Goal: Information Seeking & Learning: Learn about a topic

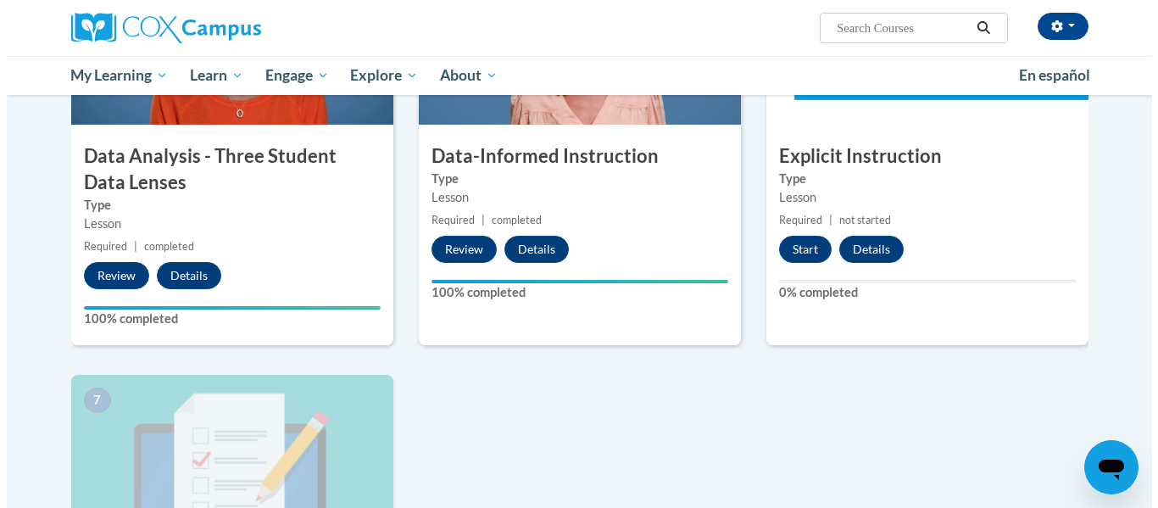
scroll to position [1018, 0]
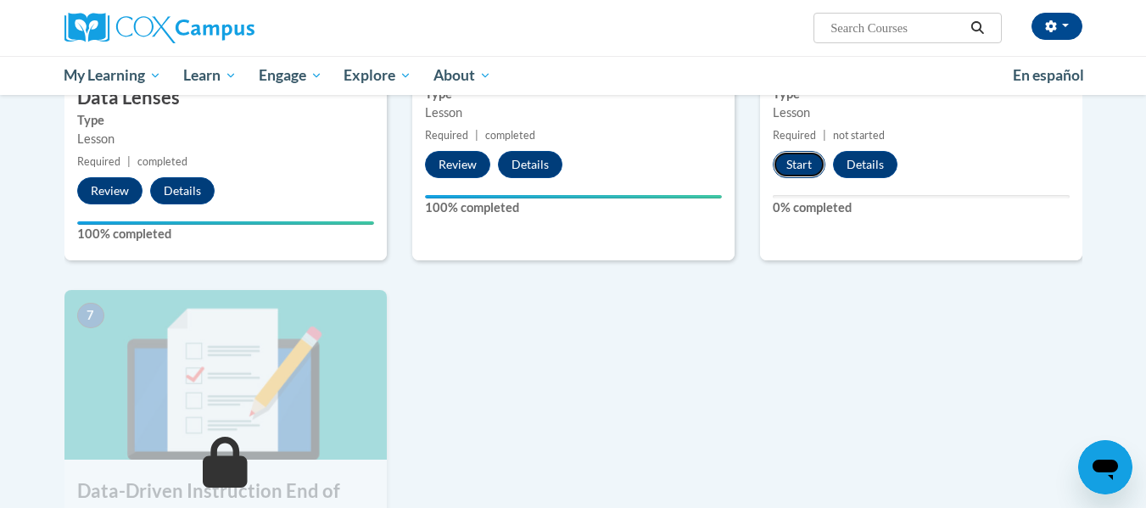
click at [789, 164] on button "Start" at bounding box center [799, 164] width 53 height 27
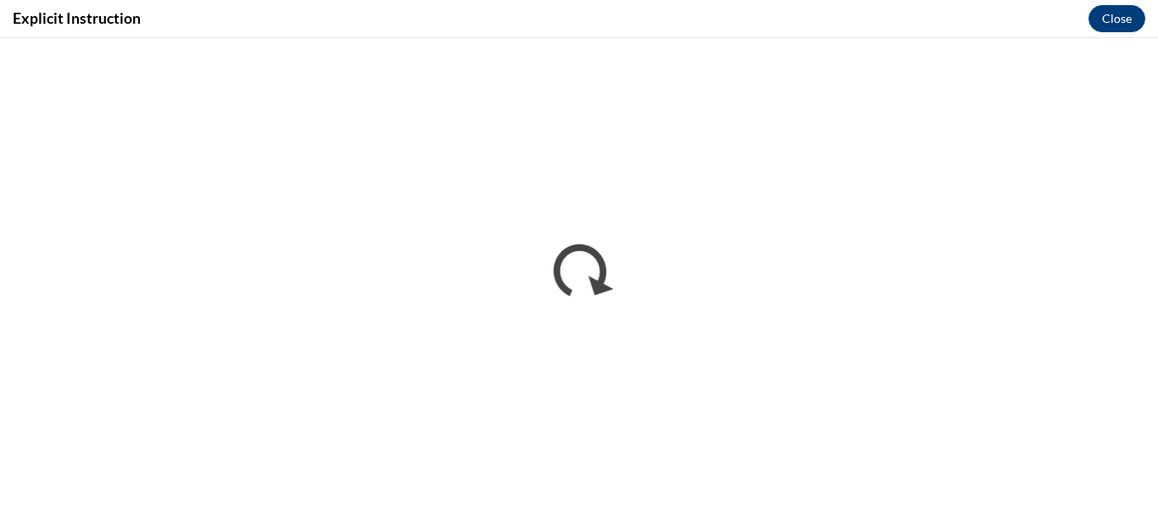
scroll to position [0, 0]
